Goal: Use online tool/utility: Utilize a website feature to perform a specific function

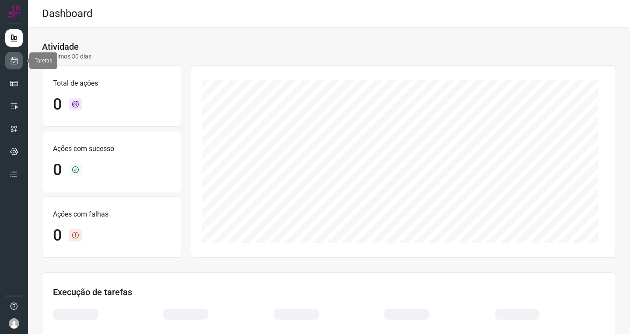
click at [14, 68] on link at bounding box center [13, 60] width 17 height 17
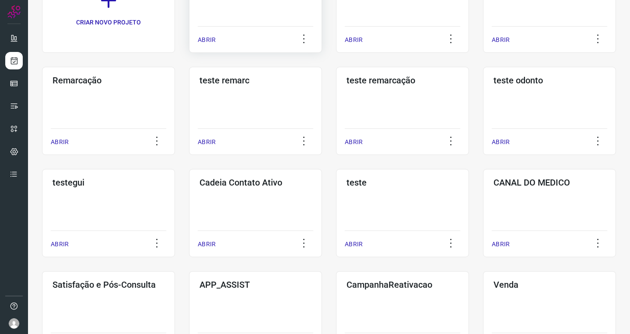
scroll to position [131, 0]
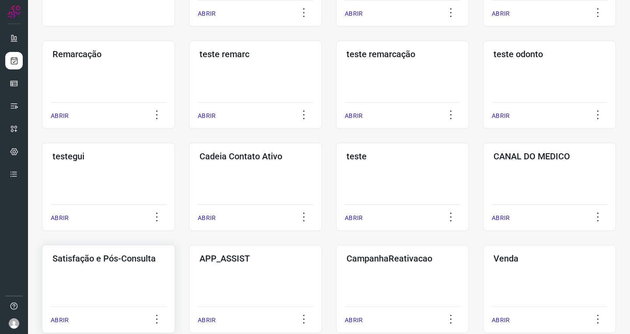
click at [189, 278] on div "Satisfação e Pós-Consulta ABRIR" at bounding box center [255, 289] width 133 height 88
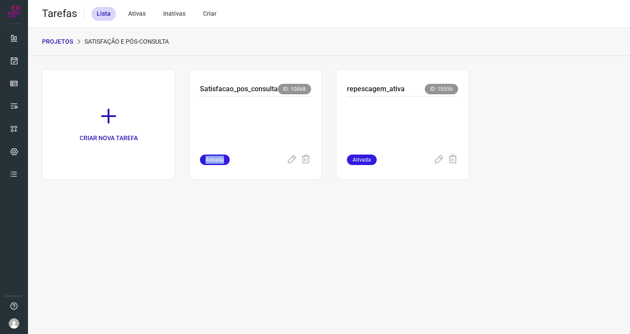
drag, startPoint x: 271, startPoint y: 108, endPoint x: 257, endPoint y: 263, distance: 155.4
click at [257, 263] on div "Tarefas Lista Ativas Inativas Criar PROJETOS Satisfação e Pós-Consulta CRIAR NO…" at bounding box center [329, 167] width 602 height 334
click at [251, 132] on p at bounding box center [255, 124] width 111 height 44
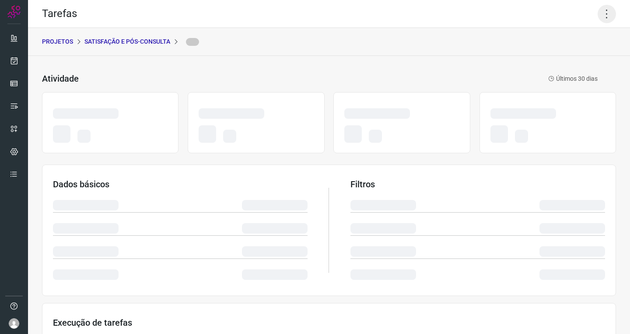
click at [598, 14] on icon at bounding box center [606, 14] width 18 height 18
click at [602, 16] on icon at bounding box center [606, 14] width 18 height 18
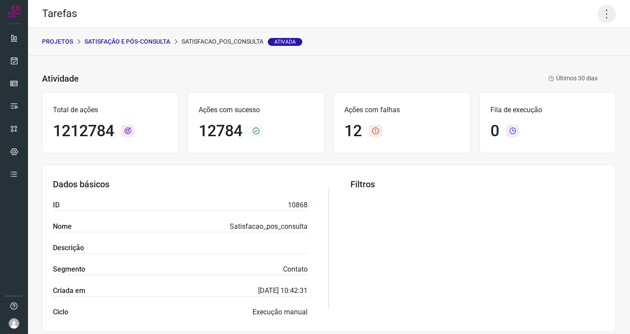
click at [603, 6] on icon at bounding box center [606, 14] width 18 height 18
click at [564, 57] on li "Executar" at bounding box center [569, 57] width 80 height 14
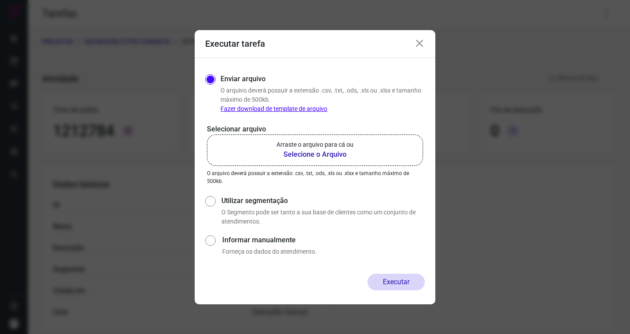
click at [310, 142] on p "Arraste o arquivo para cá ou" at bounding box center [314, 144] width 77 height 9
click at [0, 0] on input "Arraste o arquivo para cá ou Selecione o Arquivo" at bounding box center [0, 0] width 0 height 0
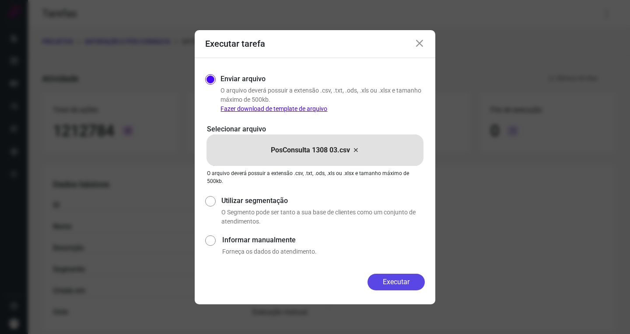
click at [393, 278] on button "Executar" at bounding box center [395, 282] width 57 height 17
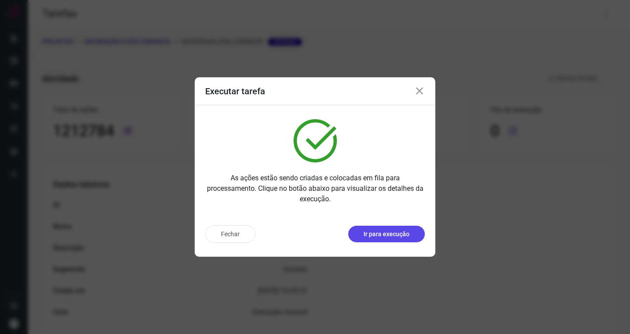
click at [394, 237] on p "Ir para execução" at bounding box center [386, 234] width 46 height 9
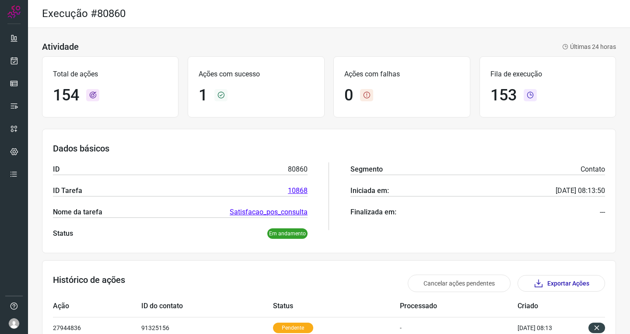
click at [219, 124] on div "Atividade Últimas 24 horas Total de ações 154 Ações com sucesso 1 Ações com fal…" at bounding box center [329, 302] width 602 height 548
